Goal: Transaction & Acquisition: Purchase product/service

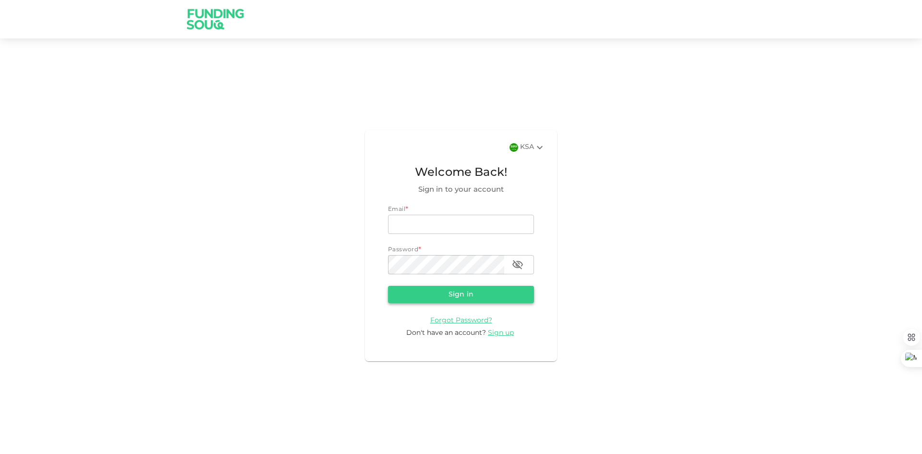
type input "[EMAIL_ADDRESS][DOMAIN_NAME]"
click at [451, 297] on button "Sign in" at bounding box center [461, 294] width 146 height 17
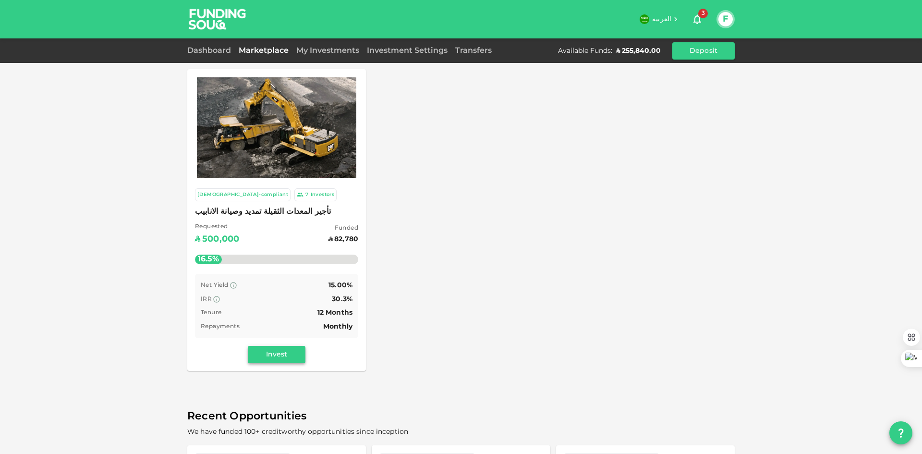
click at [286, 354] on button "Invest" at bounding box center [277, 354] width 58 height 17
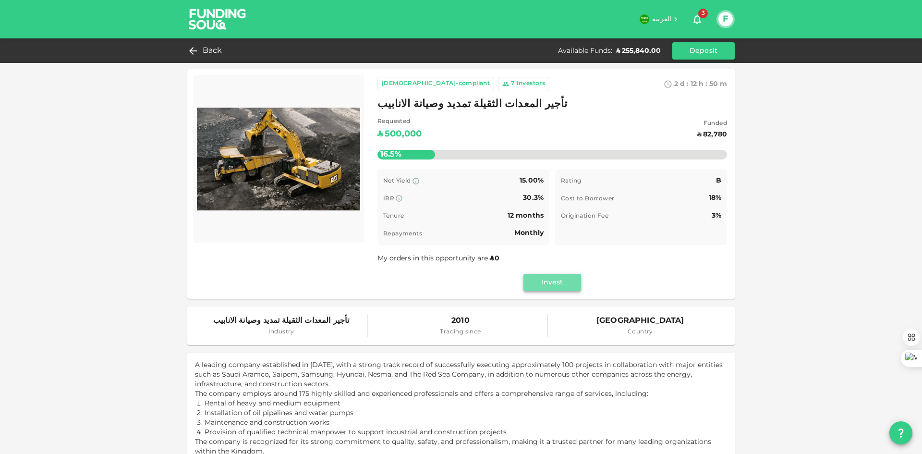
click at [550, 286] on button "Invest" at bounding box center [552, 282] width 58 height 17
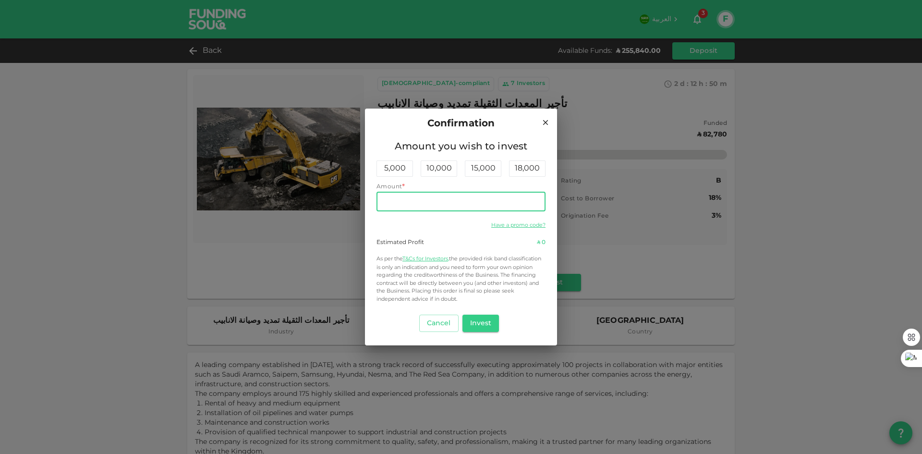
click at [464, 199] on input "Amount" at bounding box center [460, 201] width 169 height 19
type input "100,000"
click at [420, 221] on div "Have a promo code?" at bounding box center [460, 225] width 169 height 12
click at [489, 325] on button "Invest" at bounding box center [480, 323] width 37 height 17
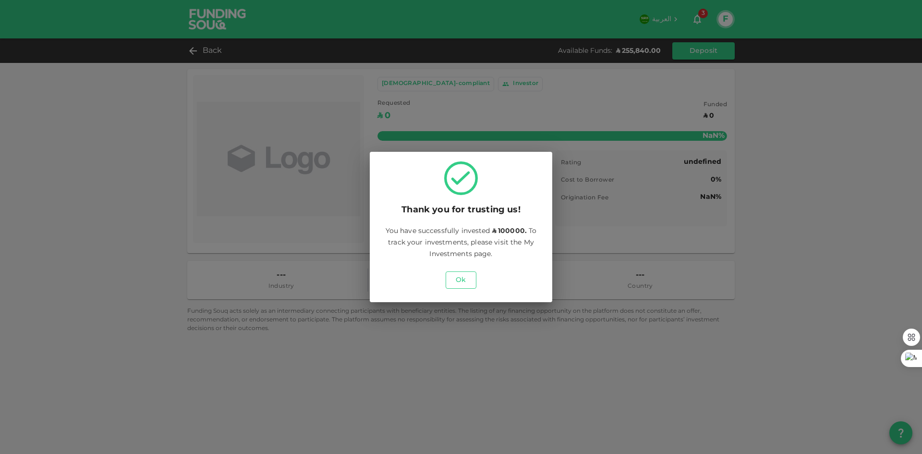
click at [469, 277] on button "Ok" at bounding box center [461, 279] width 31 height 17
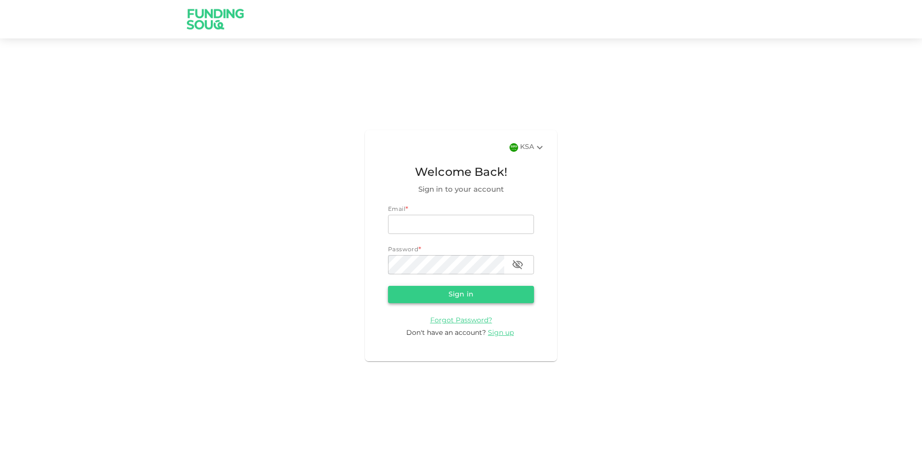
type input "[EMAIL_ADDRESS][DOMAIN_NAME]"
click at [489, 294] on button "Sign in" at bounding box center [461, 294] width 146 height 17
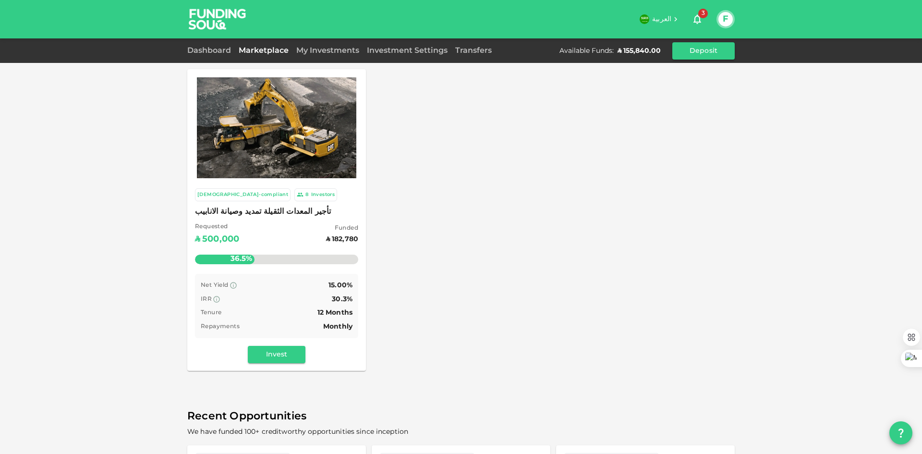
click at [344, 54] on div "My Investments" at bounding box center [327, 51] width 71 height 12
click at [343, 51] on link "My Investments" at bounding box center [327, 50] width 71 height 7
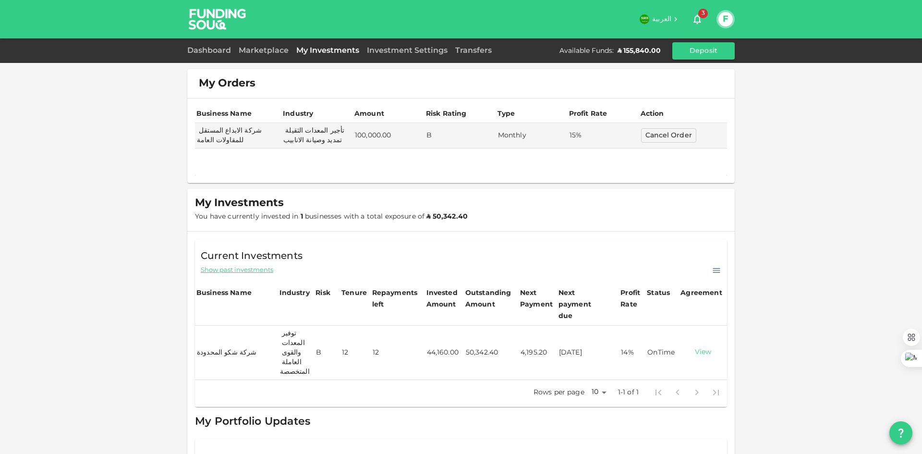
click at [700, 348] on link "View" at bounding box center [703, 352] width 44 height 9
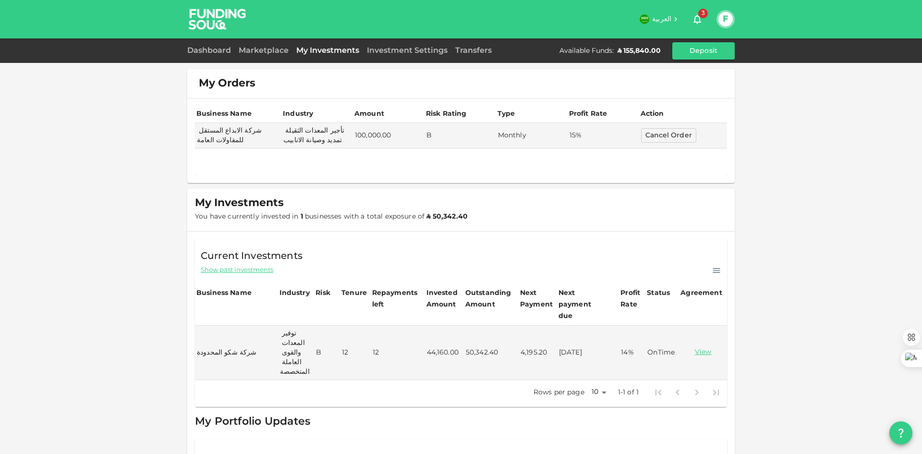
click at [577, 231] on hr at bounding box center [460, 231] width 547 height 0
click at [219, 48] on div "Dashboard" at bounding box center [211, 51] width 48 height 12
click at [218, 51] on link "Dashboard" at bounding box center [211, 50] width 48 height 7
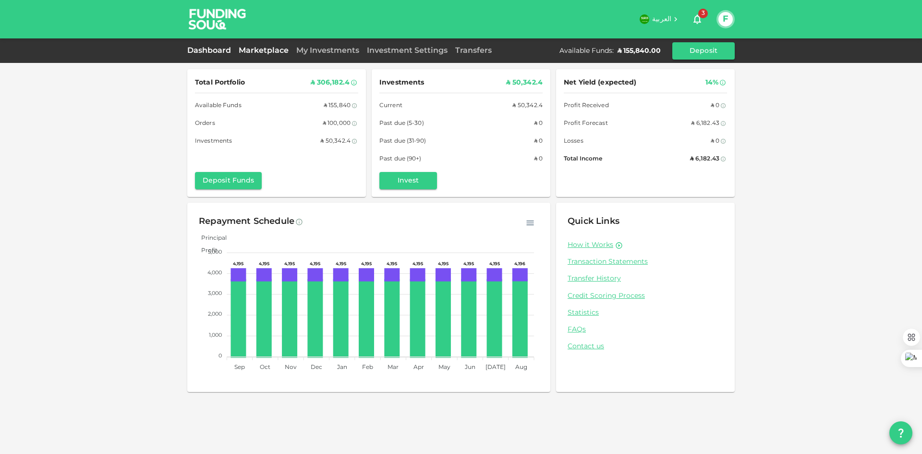
click at [280, 52] on link "Marketplace" at bounding box center [264, 50] width 58 height 7
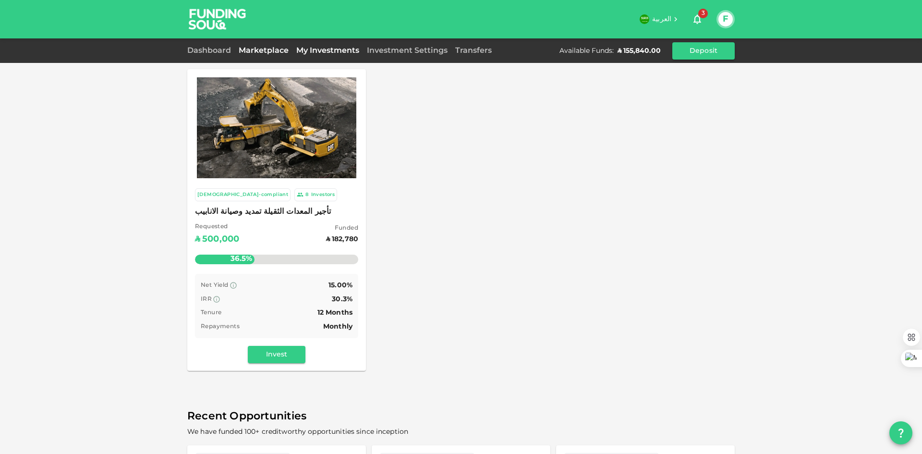
click at [311, 53] on link "My Investments" at bounding box center [327, 50] width 71 height 7
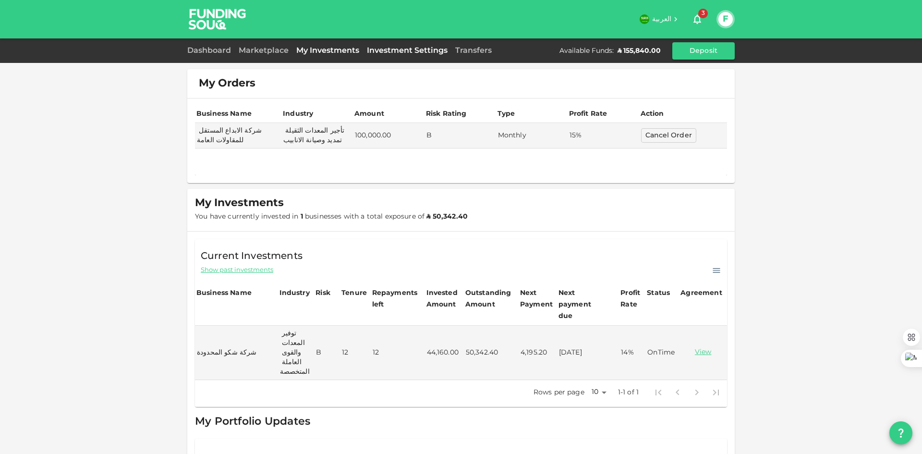
click at [392, 52] on link "Investment Settings" at bounding box center [407, 50] width 88 height 7
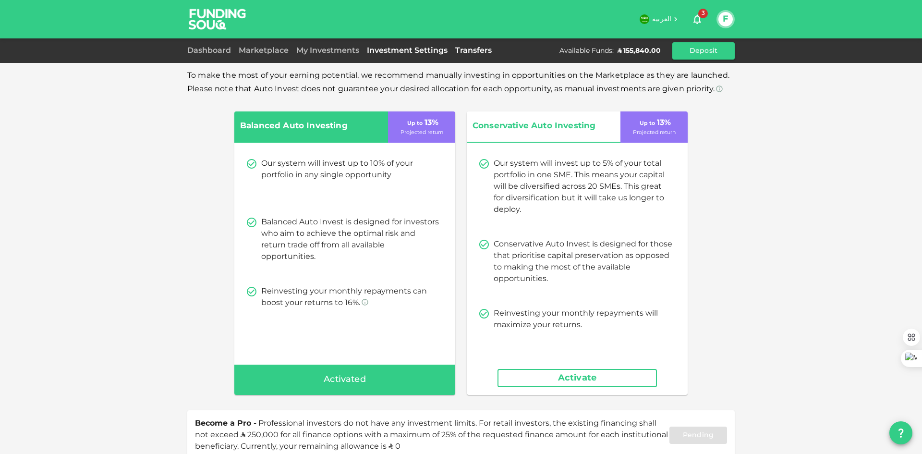
click at [473, 49] on link "Transfers" at bounding box center [473, 50] width 44 height 7
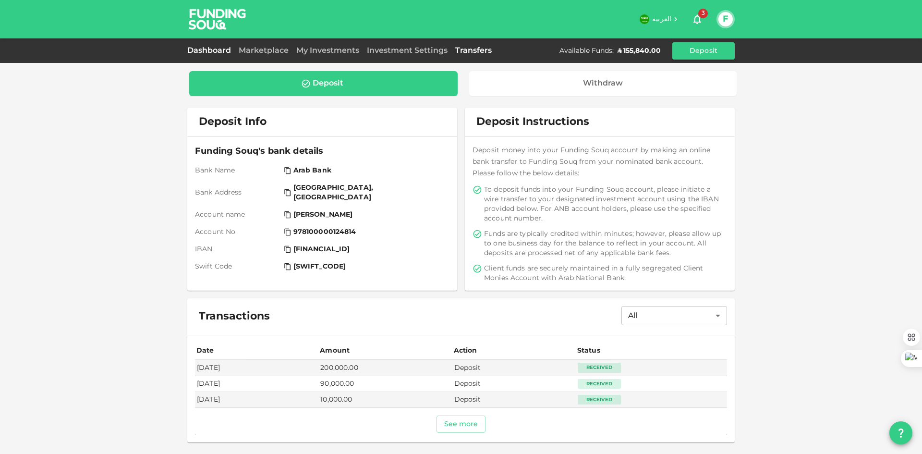
click at [200, 52] on link "Dashboard" at bounding box center [211, 50] width 48 height 7
